Goal: Information Seeking & Learning: Learn about a topic

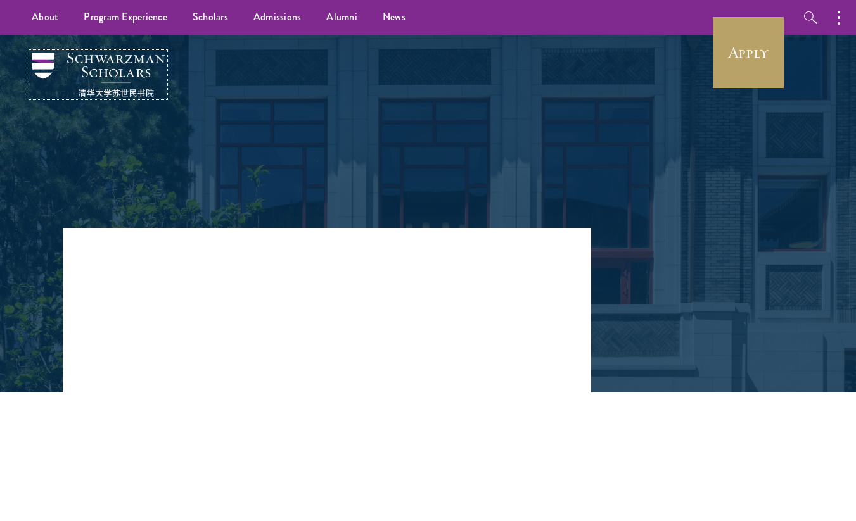
click at [66, 64] on img at bounding box center [98, 75] width 133 height 44
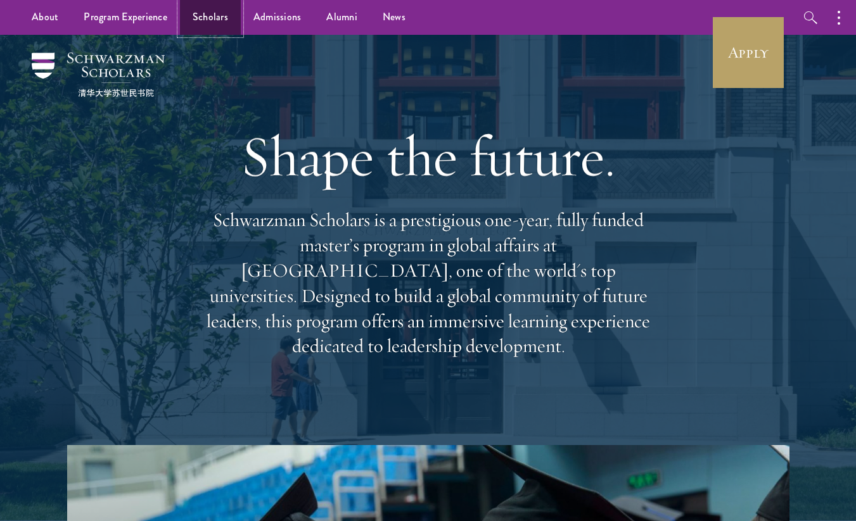
click at [202, 16] on link "Scholars" at bounding box center [210, 17] width 61 height 35
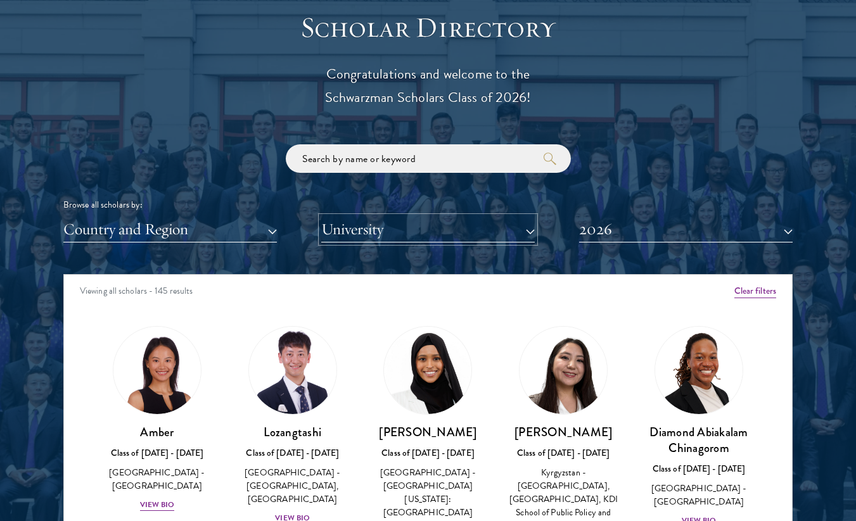
click at [479, 237] on button "University" at bounding box center [427, 230] width 213 height 26
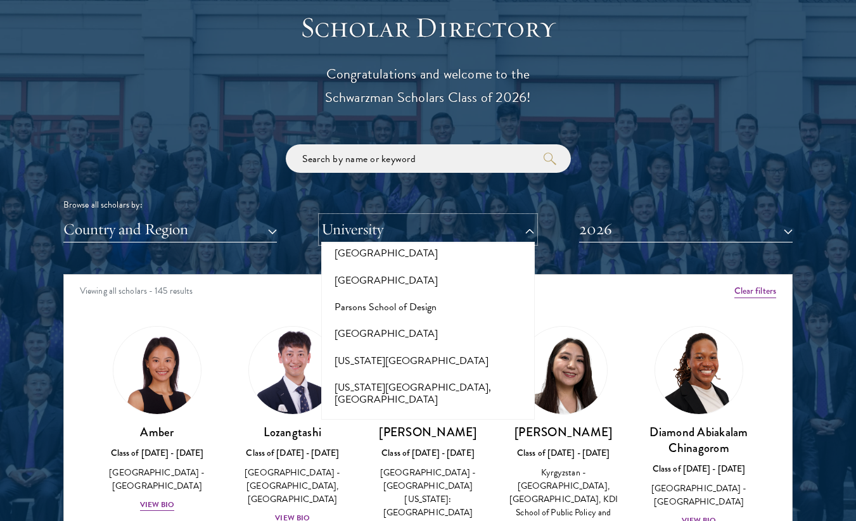
scroll to position [6139, 0]
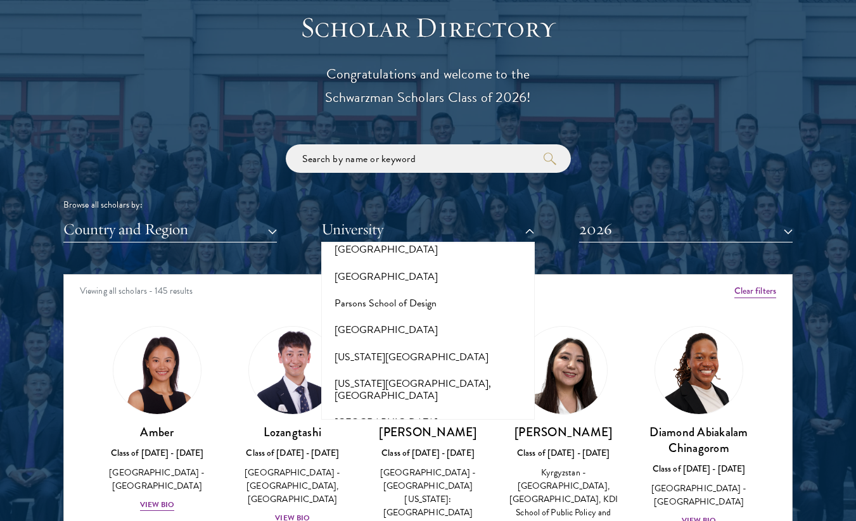
click at [390, 490] on button "[GEOGRAPHIC_DATA]" at bounding box center [428, 503] width 206 height 27
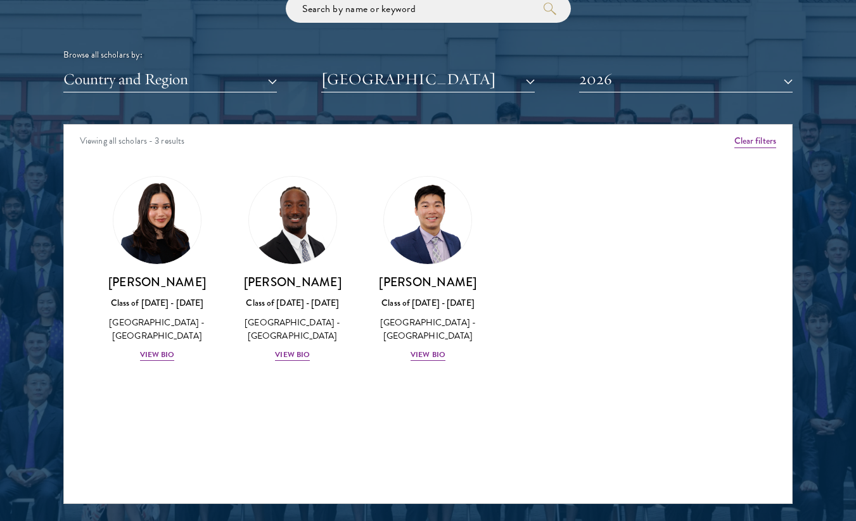
scroll to position [1536, 0]
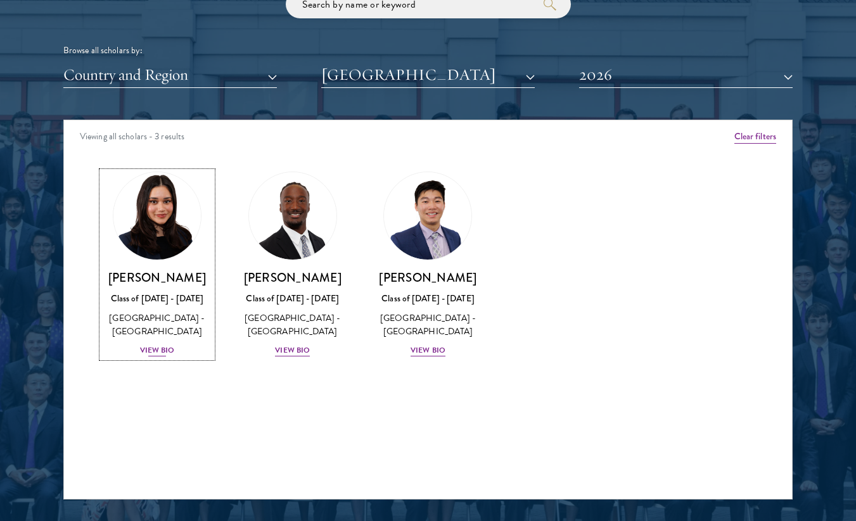
click at [157, 350] on div "View Bio" at bounding box center [157, 351] width 35 height 12
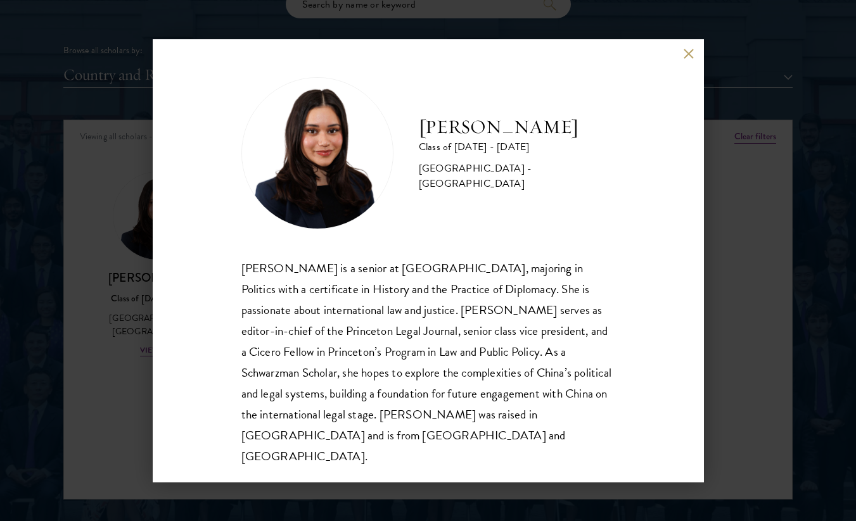
click at [712, 365] on div "[PERSON_NAME] Class of [DATE] - [DATE] [GEOGRAPHIC_DATA] - [GEOGRAPHIC_DATA] [P…" at bounding box center [428, 260] width 856 height 521
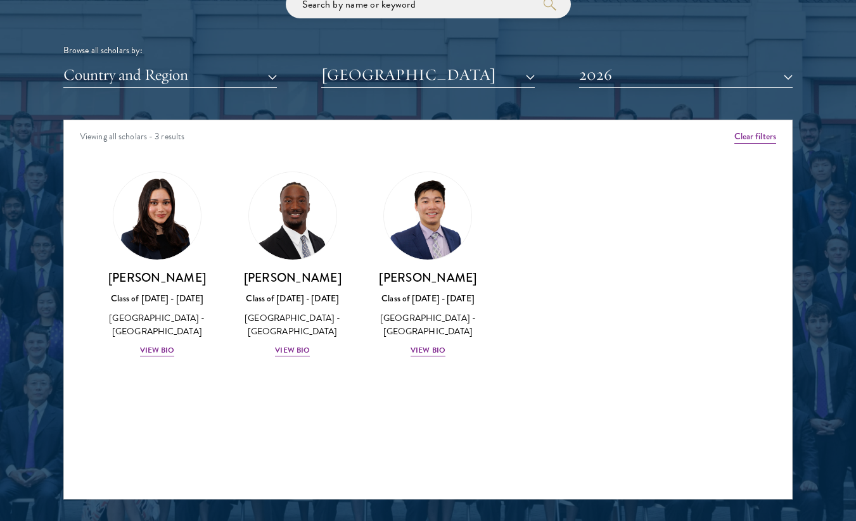
click at [594, 327] on div "Amber Class of [DATE] - [DATE] [GEOGRAPHIC_DATA] - [GEOGRAPHIC_DATA] View Bio C…" at bounding box center [428, 276] width 728 height 240
click at [299, 357] on div "[PERSON_NAME] Class of [DATE] - [DATE] [GEOGRAPHIC_DATA] - [GEOGRAPHIC_DATA] Vi…" at bounding box center [292, 314] width 110 height 88
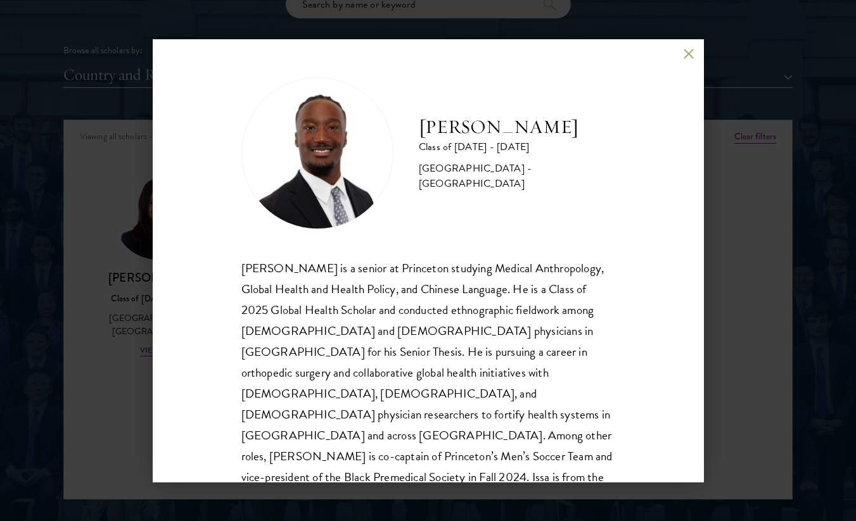
click at [751, 392] on div "[PERSON_NAME] Class of [DATE] - [DATE] [GEOGRAPHIC_DATA] - [GEOGRAPHIC_DATA] [P…" at bounding box center [428, 260] width 856 height 521
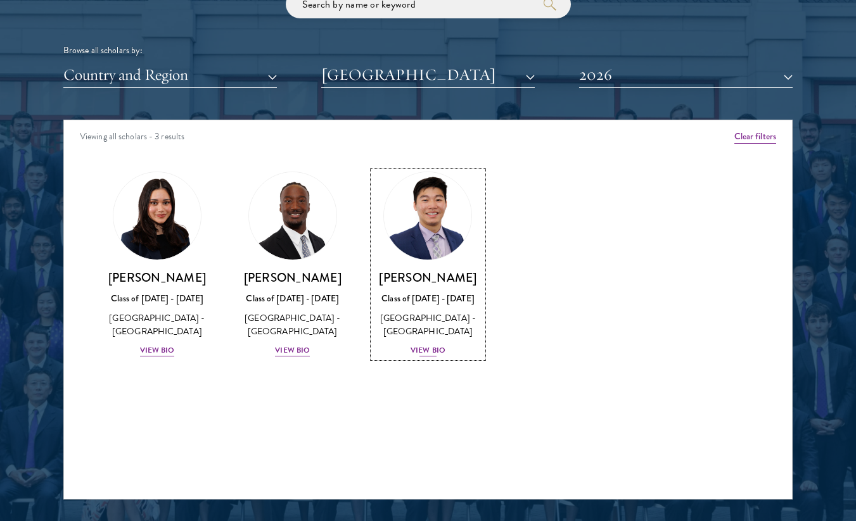
click at [403, 351] on div "[PERSON_NAME] Class of [DATE] - [DATE] [GEOGRAPHIC_DATA] - [GEOGRAPHIC_DATA] Vi…" at bounding box center [428, 314] width 110 height 88
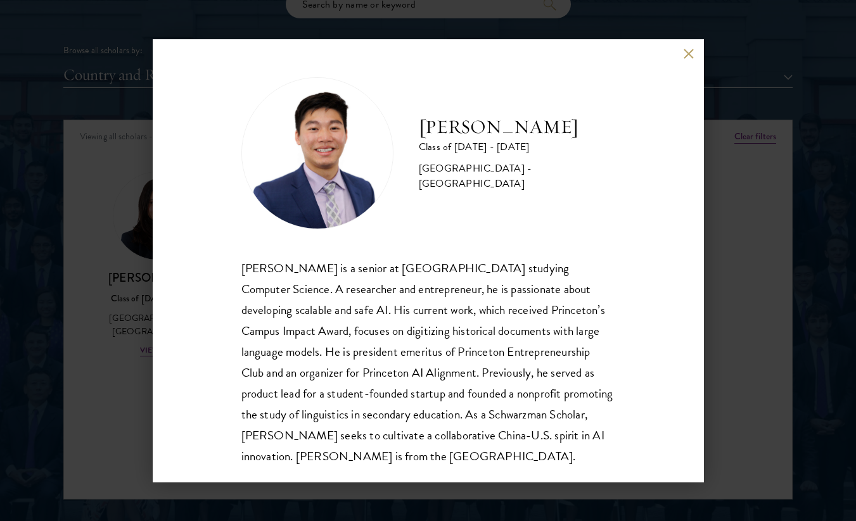
click at [742, 448] on div "[PERSON_NAME] Class of [DATE] - [DATE] [GEOGRAPHIC_DATA] - [GEOGRAPHIC_DATA] [P…" at bounding box center [428, 260] width 856 height 521
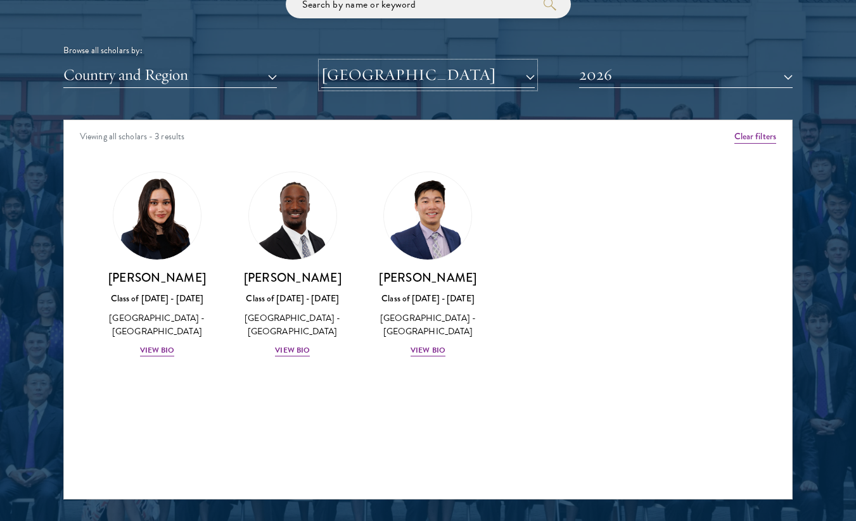
click at [411, 77] on button "[GEOGRAPHIC_DATA]" at bounding box center [427, 75] width 213 height 26
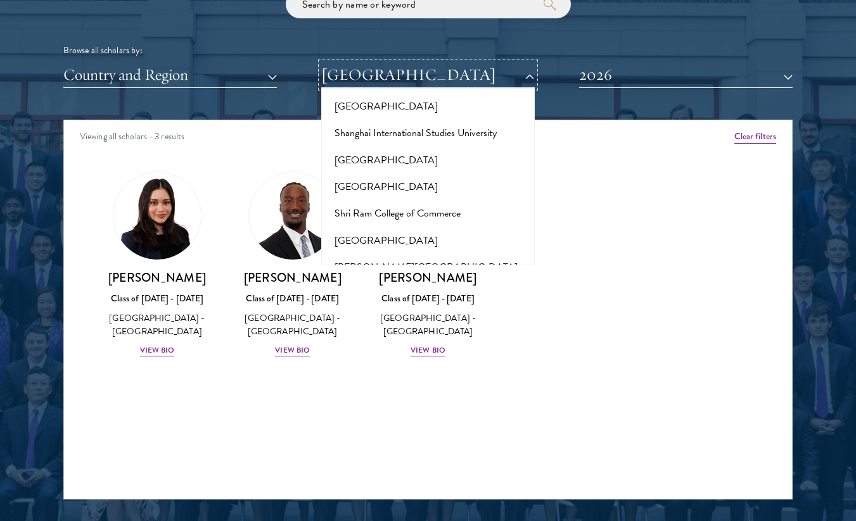
scroll to position [7188, 0]
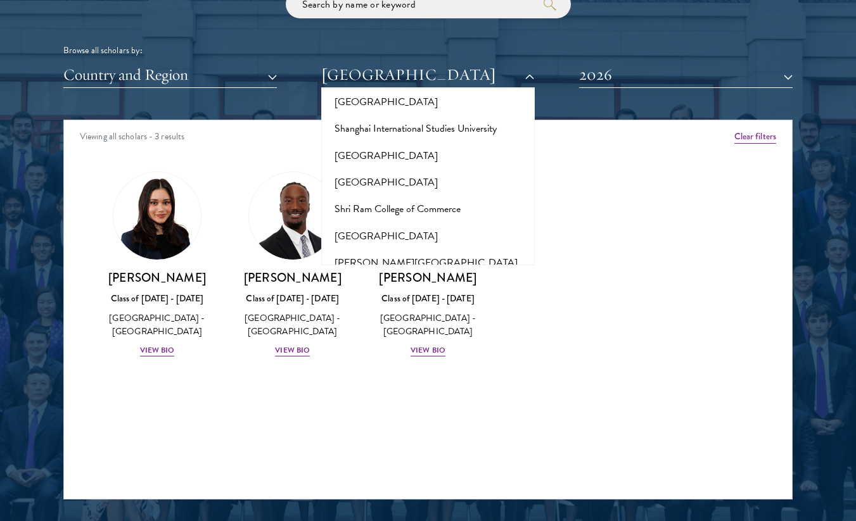
click at [408, 503] on button "[GEOGRAPHIC_DATA]" at bounding box center [428, 516] width 206 height 27
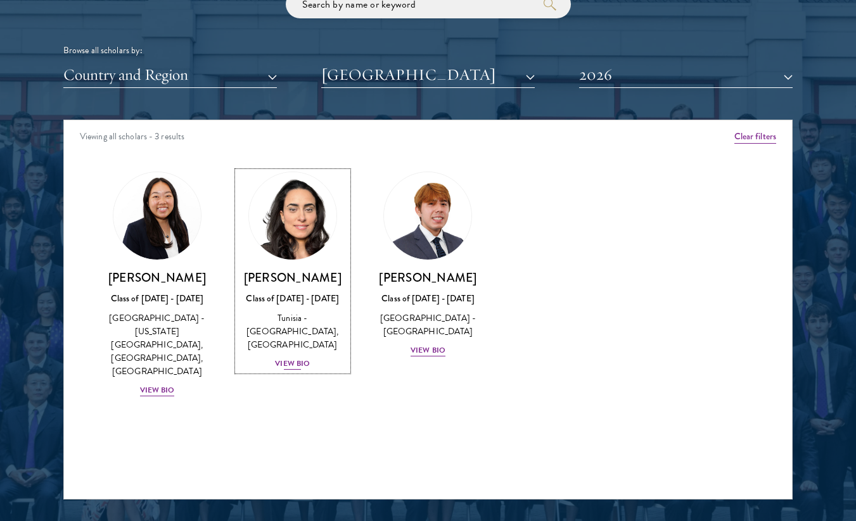
click at [287, 358] on div "View Bio" at bounding box center [292, 364] width 35 height 12
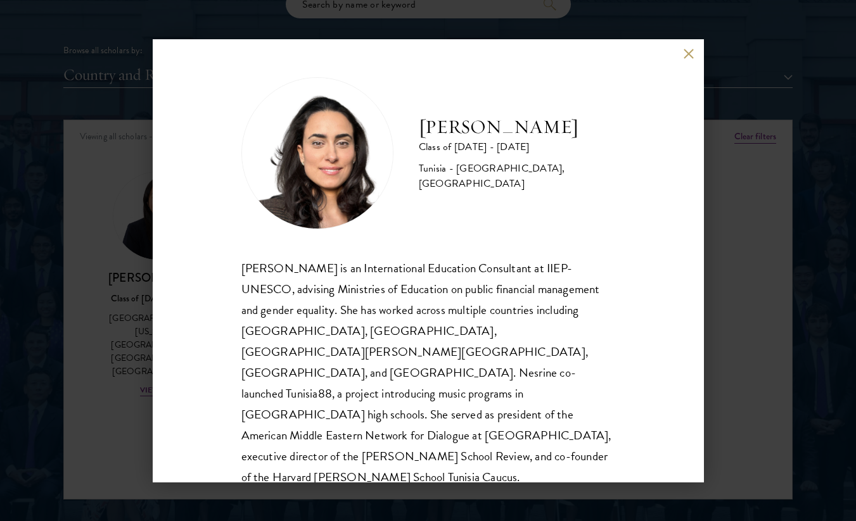
click at [737, 399] on div "[PERSON_NAME] Class of [DATE] - [DATE] [GEOGRAPHIC_DATA] - [GEOGRAPHIC_DATA], […" at bounding box center [428, 260] width 856 height 521
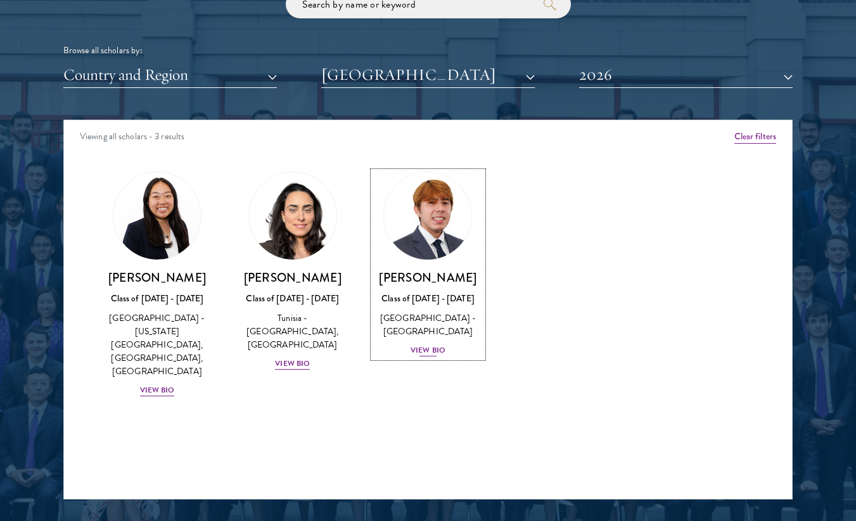
click at [417, 346] on div "View Bio" at bounding box center [427, 351] width 35 height 12
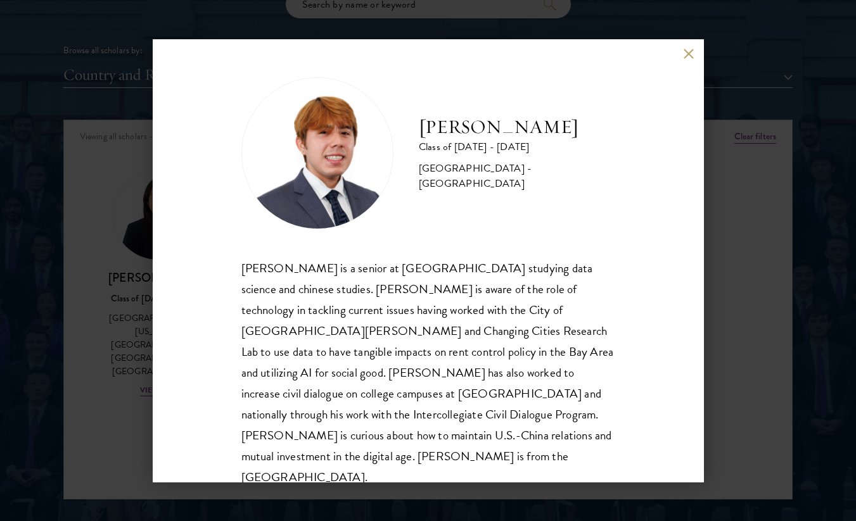
click at [89, 252] on div "[PERSON_NAME] Class of [DATE] - [DATE] [GEOGRAPHIC_DATA] - [GEOGRAPHIC_DATA] [P…" at bounding box center [428, 260] width 856 height 521
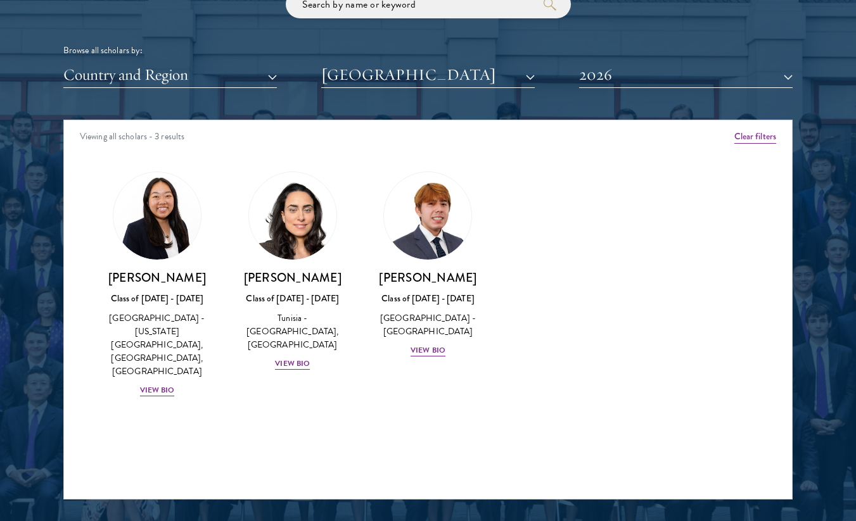
click at [455, 89] on div "Scholar Directory Congratulations and welcome to the Schwarzman Scholars Class …" at bounding box center [427, 178] width 729 height 644
click at [604, 86] on button "2026" at bounding box center [685, 75] width 213 height 26
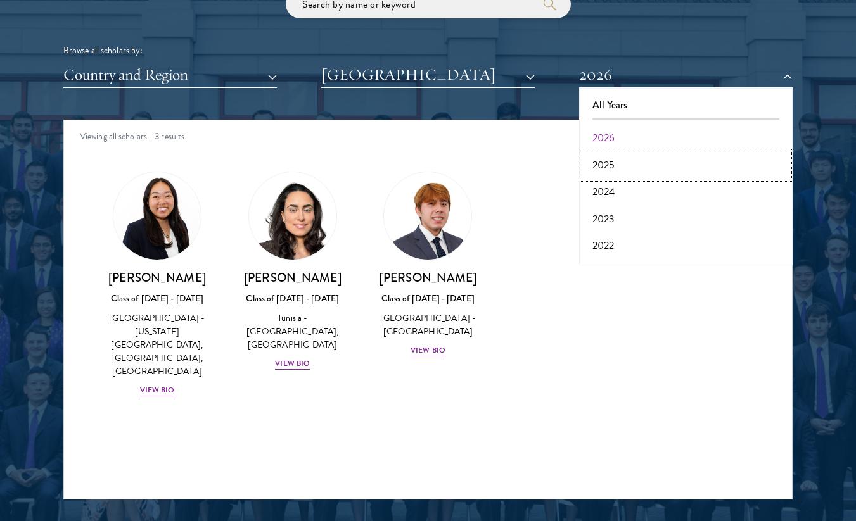
click at [611, 165] on button "2025" at bounding box center [686, 165] width 206 height 27
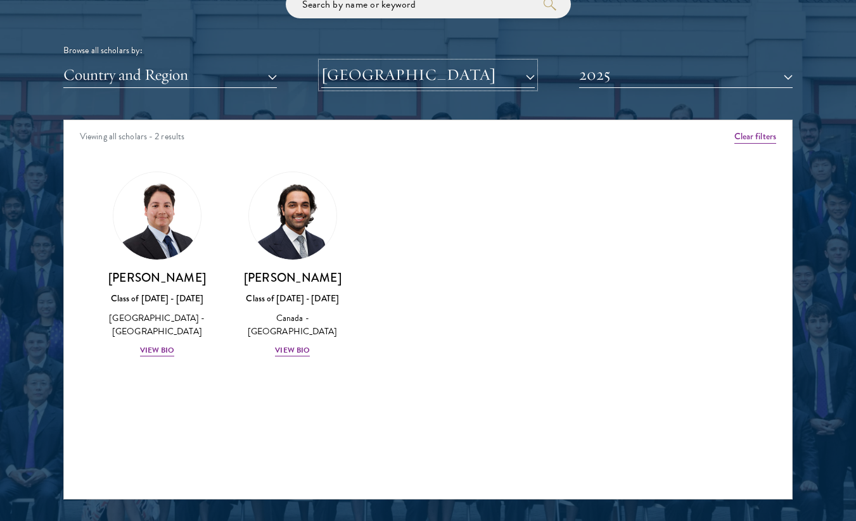
click at [475, 73] on button "[GEOGRAPHIC_DATA]" at bounding box center [427, 75] width 213 height 26
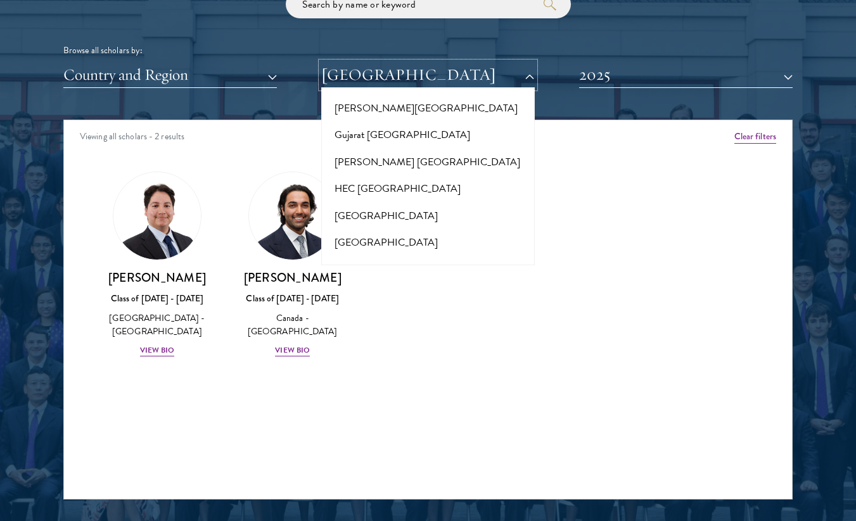
scroll to position [3123, 0]
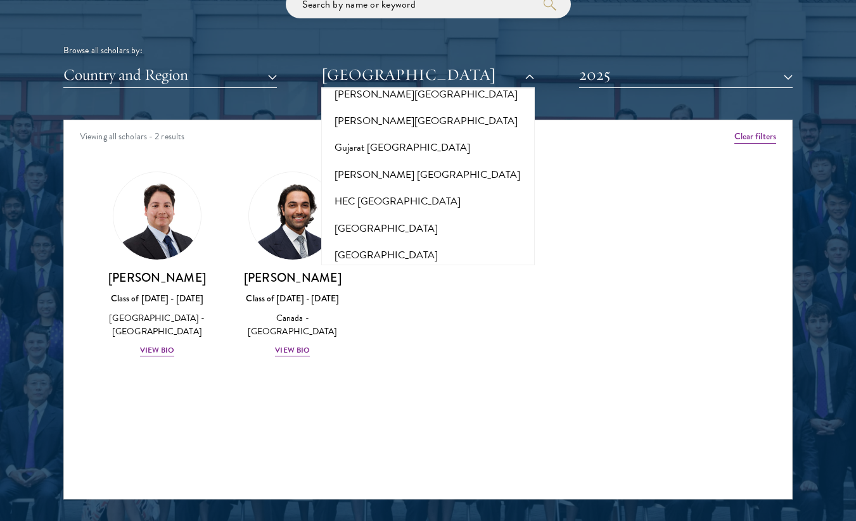
click at [395, 296] on button "[GEOGRAPHIC_DATA]" at bounding box center [428, 309] width 206 height 27
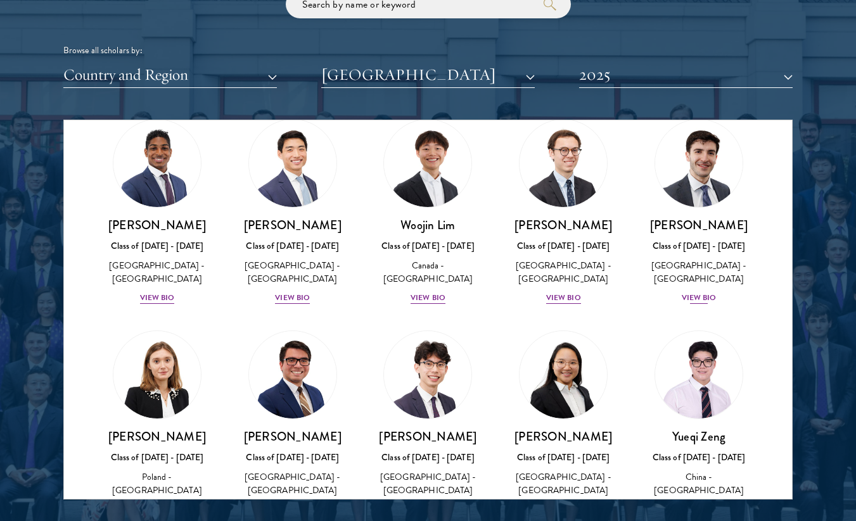
scroll to position [51, 0]
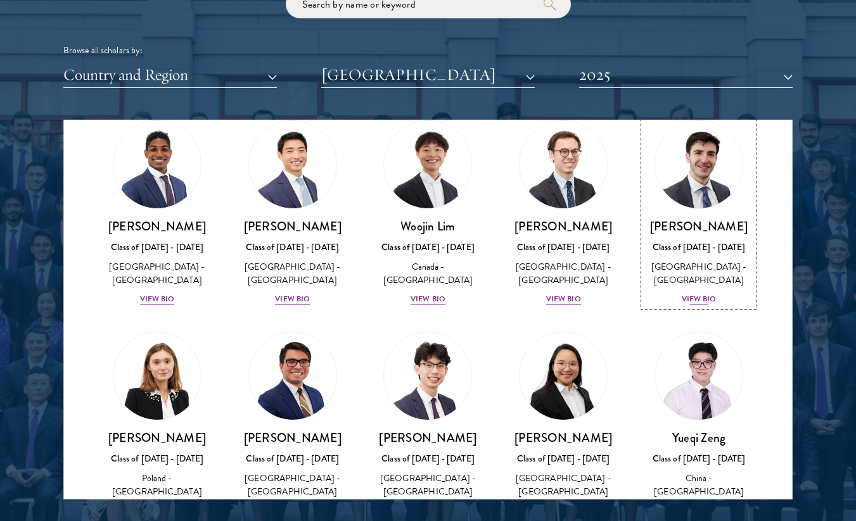
click at [691, 305] on div "View Bio" at bounding box center [698, 299] width 35 height 12
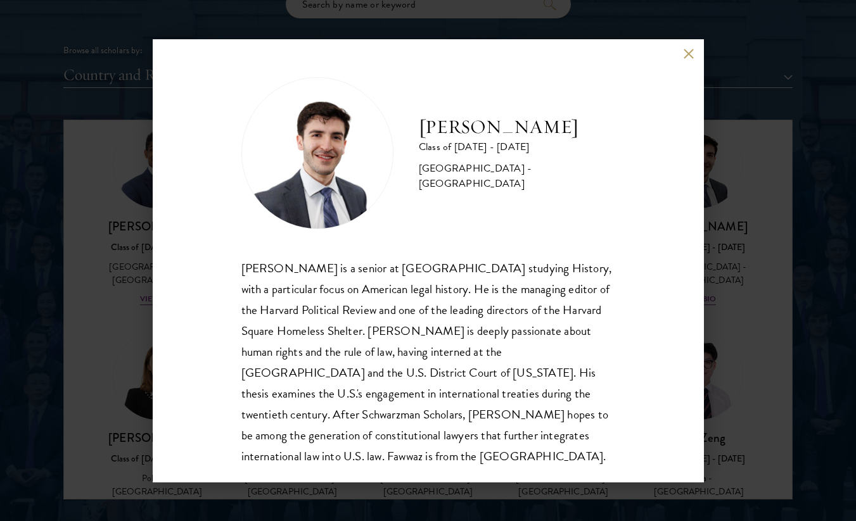
click at [762, 312] on div "[PERSON_NAME] Class of [DATE] - [DATE] [GEOGRAPHIC_DATA] - [GEOGRAPHIC_DATA] [P…" at bounding box center [428, 260] width 856 height 521
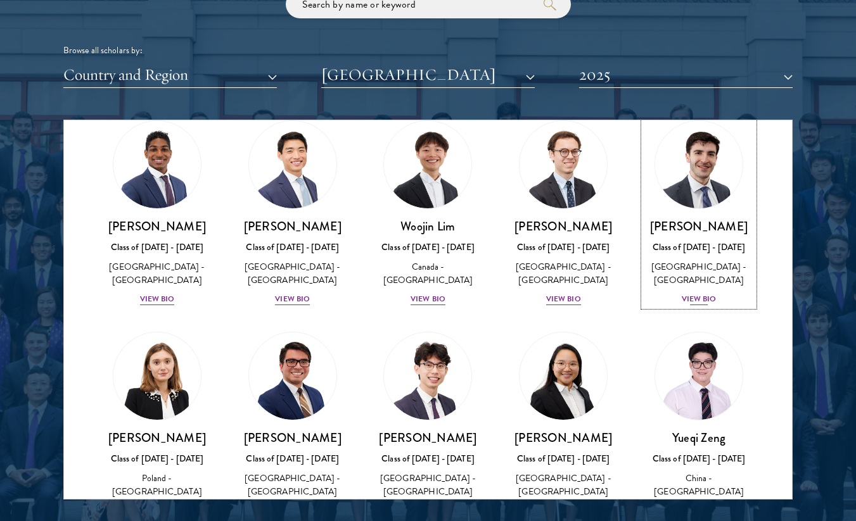
click at [707, 305] on div "View Bio" at bounding box center [698, 299] width 35 height 12
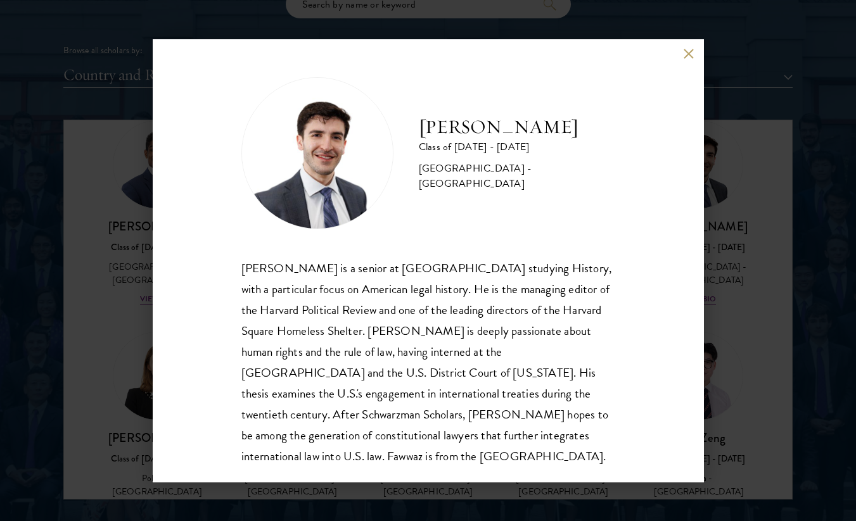
click at [751, 307] on div "[PERSON_NAME] Class of [DATE] - [DATE] [GEOGRAPHIC_DATA] - [GEOGRAPHIC_DATA] [P…" at bounding box center [428, 260] width 856 height 521
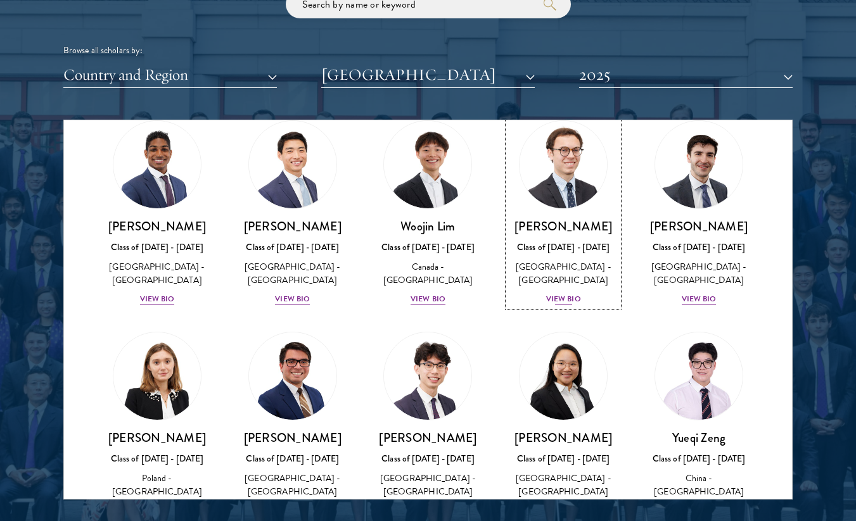
click at [547, 296] on div "View Bio" at bounding box center [563, 299] width 35 height 12
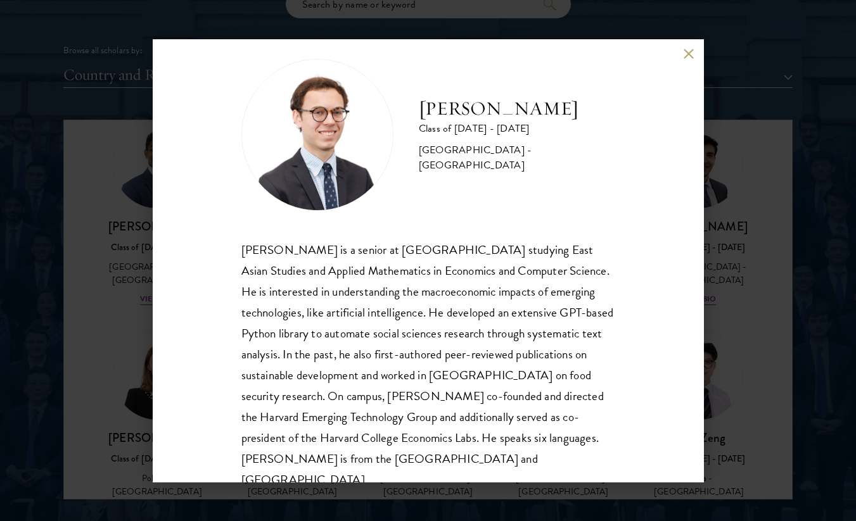
scroll to position [26, 0]
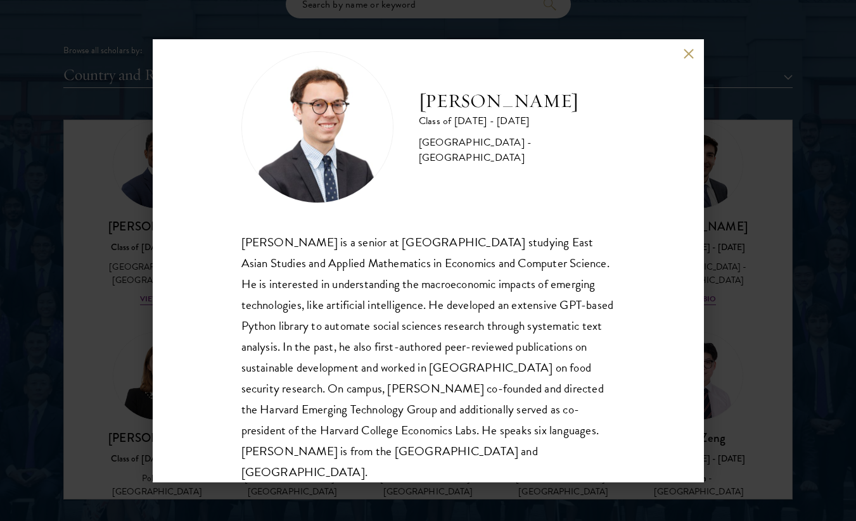
click at [742, 362] on div "[PERSON_NAME] Class of [DATE] - [DATE] [GEOGRAPHIC_DATA] - [GEOGRAPHIC_DATA] [P…" at bounding box center [428, 260] width 856 height 521
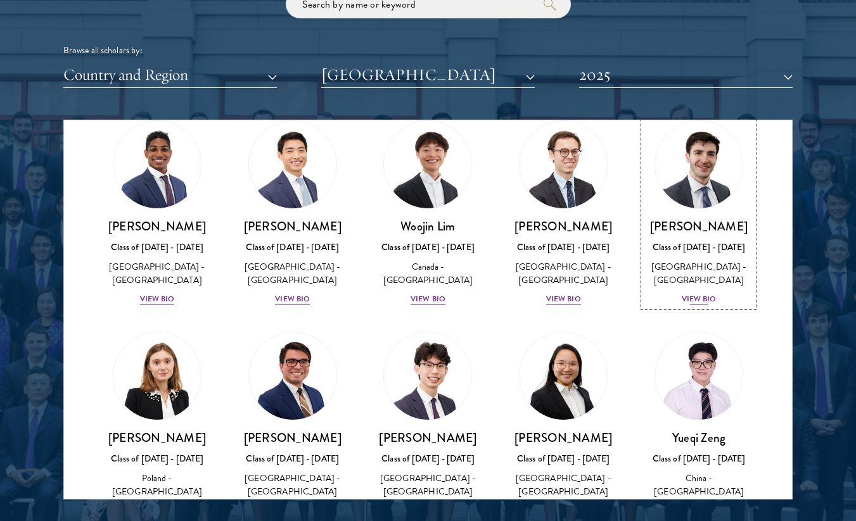
click at [700, 305] on div "View Bio" at bounding box center [698, 299] width 35 height 12
